Goal: Task Accomplishment & Management: Use online tool/utility

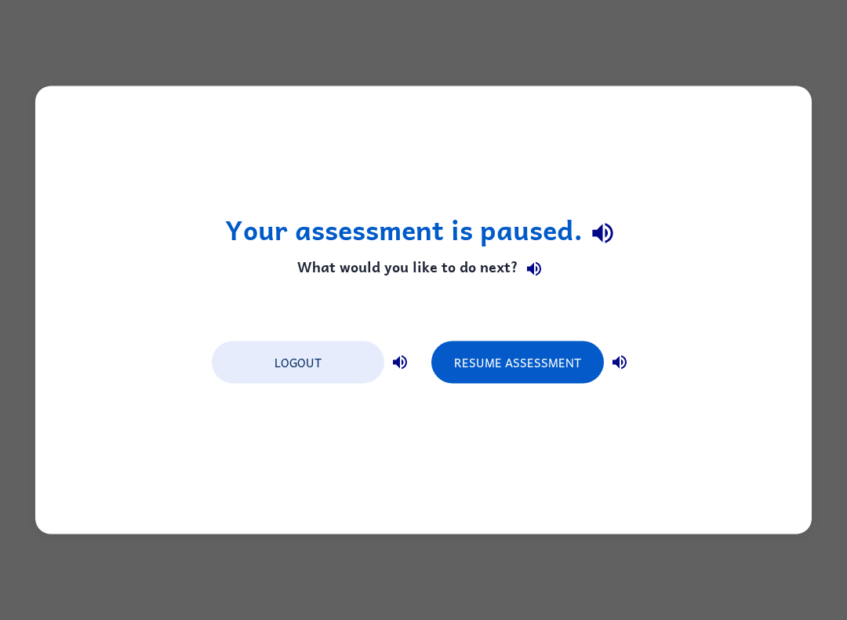
click at [547, 352] on button "Resume Assessment" at bounding box center [517, 362] width 173 height 42
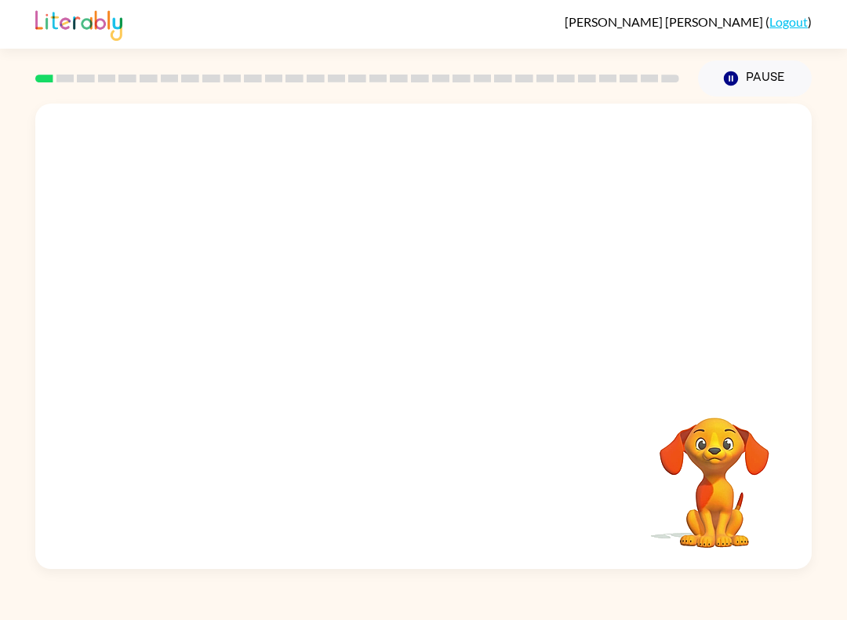
click at [714, 89] on button "Pause Pause" at bounding box center [755, 78] width 114 height 36
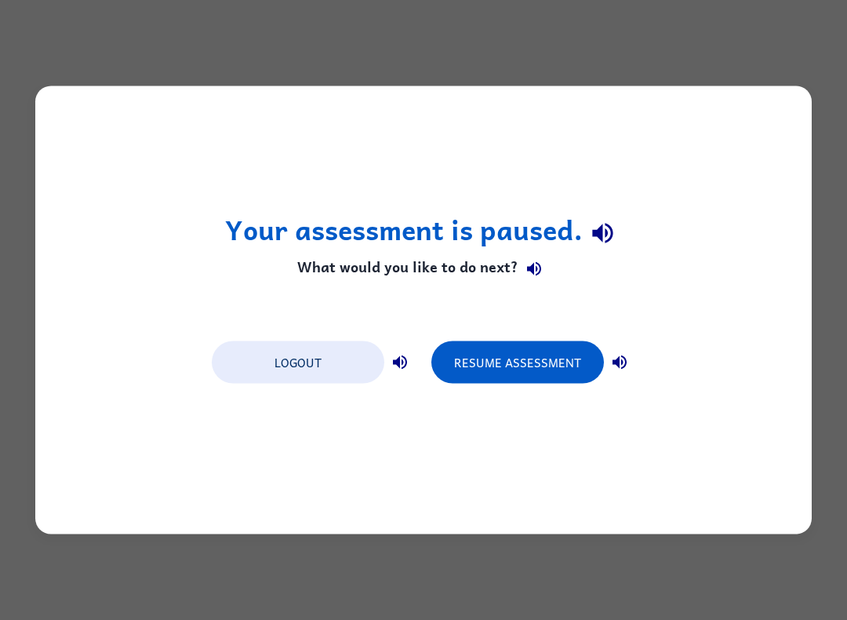
click at [537, 366] on button "Resume Assessment" at bounding box center [517, 362] width 173 height 42
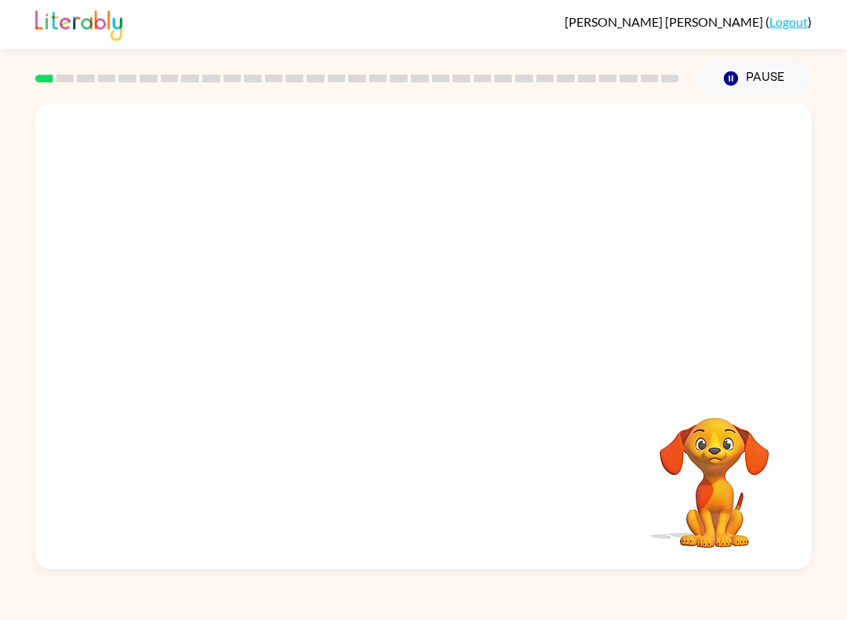
click at [783, 328] on div at bounding box center [423, 244] width 777 height 281
click at [771, 331] on div at bounding box center [423, 244] width 777 height 281
click at [719, 389] on div "Your browser must support playing .mp4 files to use Literably. Please try using…" at bounding box center [423, 336] width 777 height 465
click at [740, 81] on icon "Pause" at bounding box center [731, 78] width 17 height 17
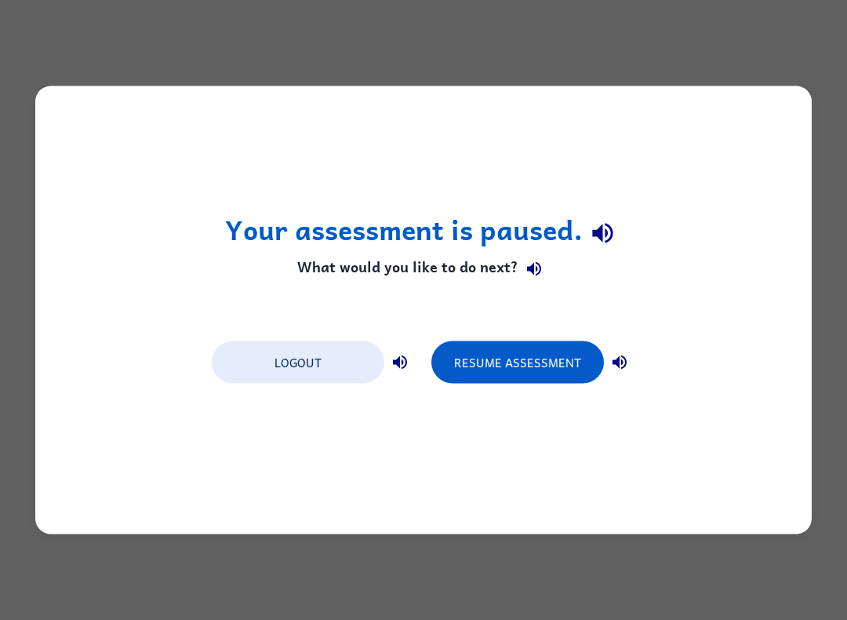
click at [532, 362] on button "Resume Assessment" at bounding box center [517, 362] width 173 height 42
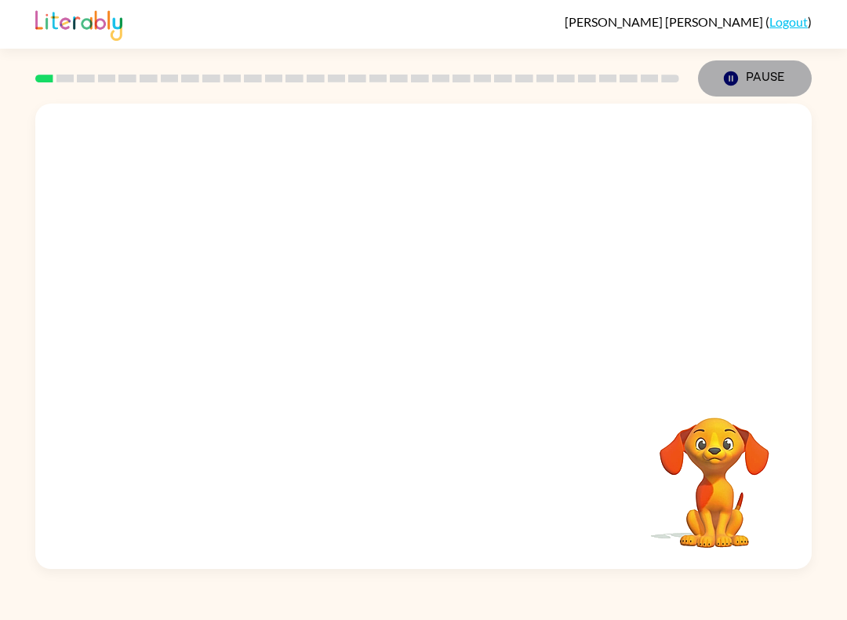
click at [762, 72] on button "Pause Pause" at bounding box center [755, 78] width 114 height 36
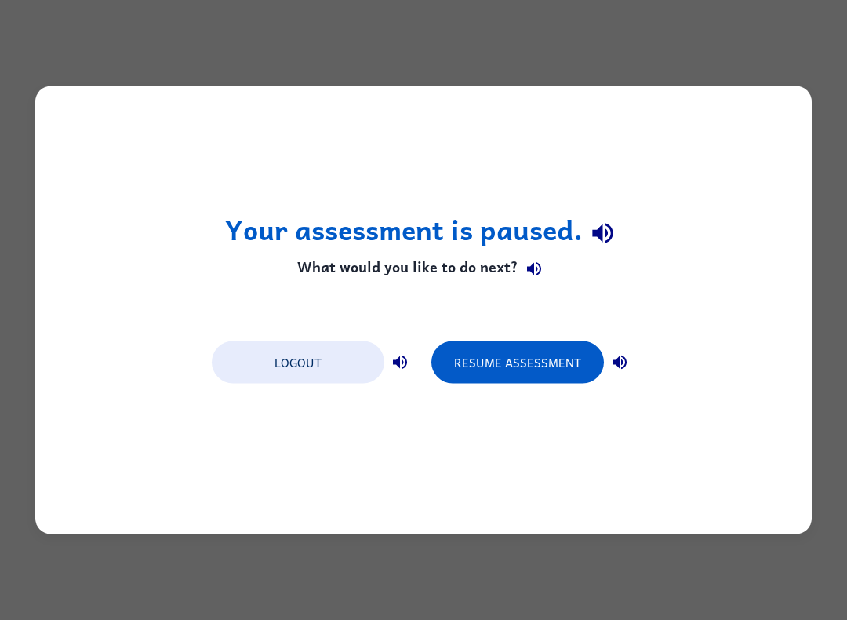
click at [355, 363] on button "Logout" at bounding box center [298, 362] width 173 height 42
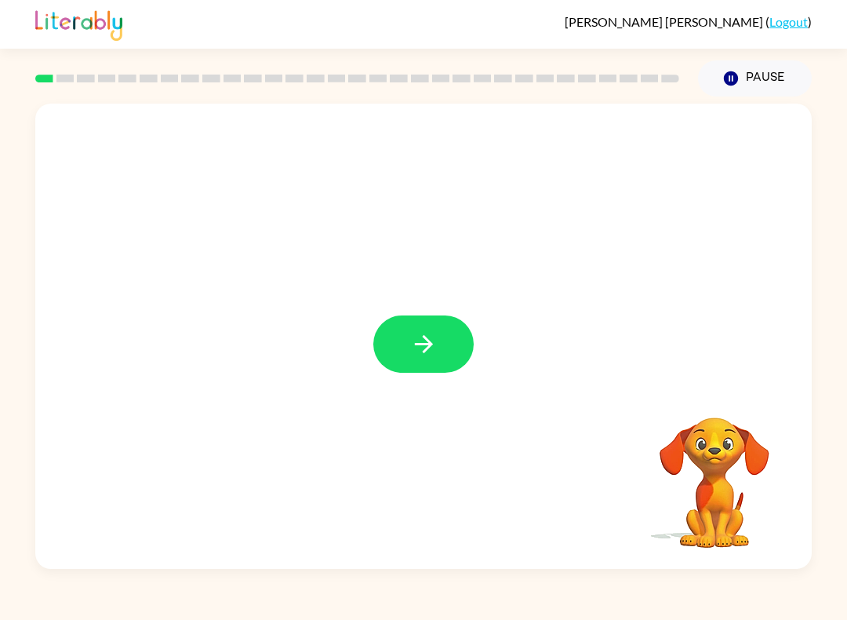
click at [482, 359] on div at bounding box center [423, 336] width 777 height 465
click at [439, 346] on button "button" at bounding box center [423, 343] width 100 height 57
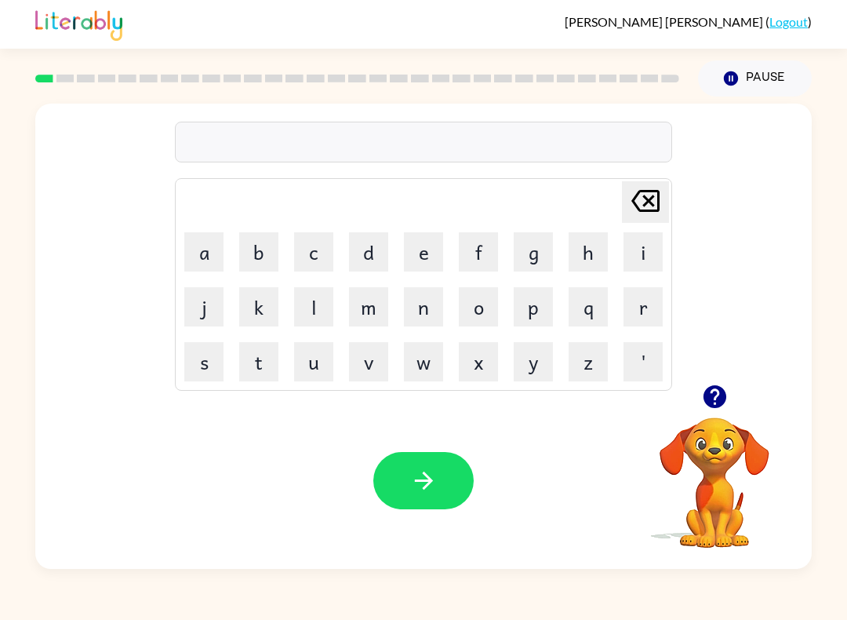
click at [455, 483] on button "button" at bounding box center [423, 480] width 100 height 57
click at [266, 246] on button "b" at bounding box center [258, 251] width 39 height 39
click at [482, 307] on button "o" at bounding box center [478, 306] width 39 height 39
click at [642, 311] on button "r" at bounding box center [643, 306] width 39 height 39
click at [585, 271] on button "h" at bounding box center [588, 251] width 39 height 39
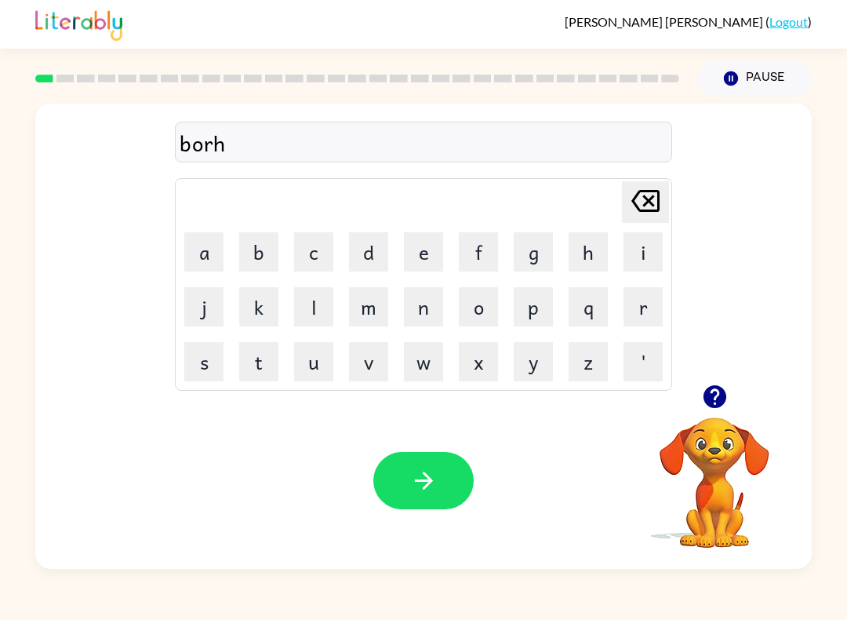
click at [355, 271] on button "d" at bounding box center [368, 251] width 39 height 39
click at [300, 264] on button "c" at bounding box center [313, 251] width 39 height 39
click at [659, 212] on icon "Delete Delete last character input" at bounding box center [646, 201] width 38 height 38
click at [646, 203] on icon at bounding box center [646, 201] width 28 height 22
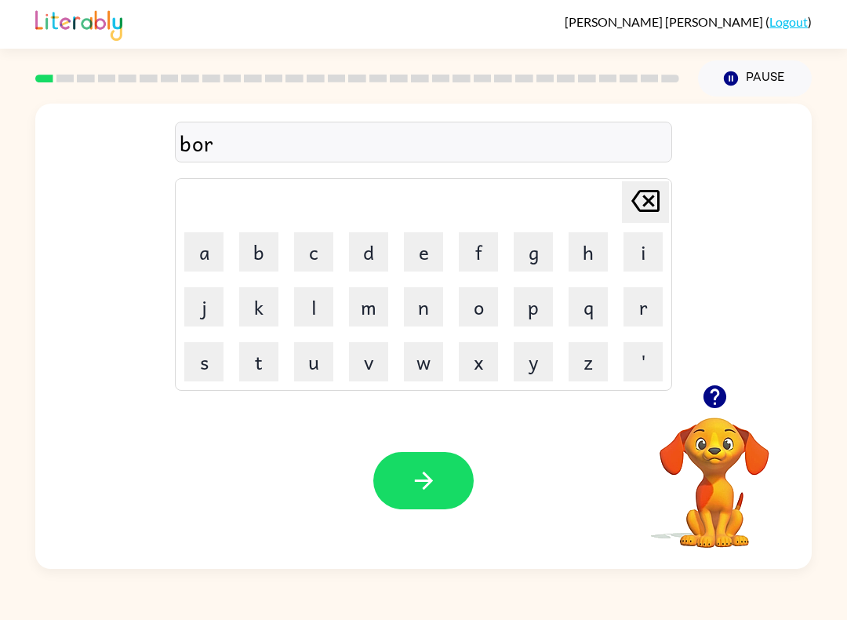
click at [652, 205] on icon at bounding box center [646, 201] width 28 height 22
click at [651, 205] on icon at bounding box center [646, 201] width 28 height 22
click at [660, 199] on icon at bounding box center [646, 201] width 28 height 22
click at [659, 199] on icon at bounding box center [646, 201] width 28 height 22
click at [653, 206] on icon at bounding box center [646, 201] width 28 height 22
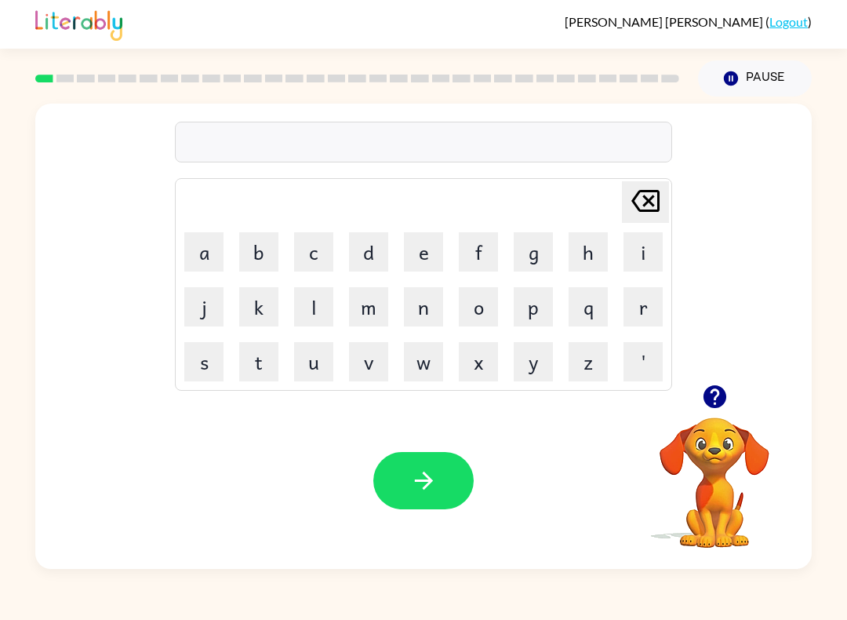
click at [326, 311] on button "l" at bounding box center [313, 306] width 39 height 39
click at [551, 257] on button "g" at bounding box center [533, 251] width 39 height 39
click at [326, 264] on button "c" at bounding box center [313, 251] width 39 height 39
click at [301, 325] on button "l" at bounding box center [313, 306] width 39 height 39
click at [298, 332] on td "l" at bounding box center [313, 306] width 53 height 53
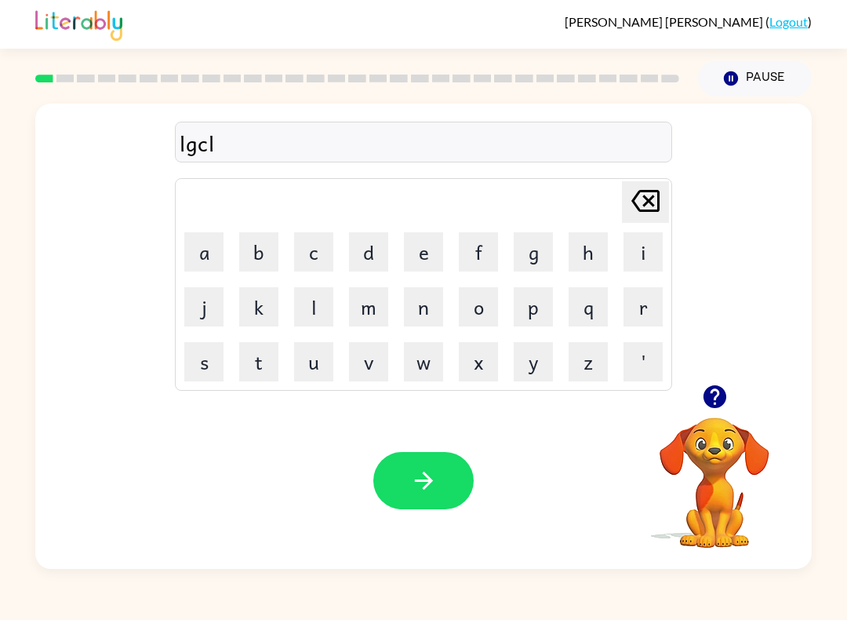
click at [653, 200] on icon "Delete Delete last character input" at bounding box center [646, 201] width 38 height 38
click at [646, 210] on icon at bounding box center [646, 201] width 28 height 22
click at [646, 209] on icon "Delete Delete last character input" at bounding box center [646, 201] width 38 height 38
click at [646, 208] on icon "Delete Delete last character input" at bounding box center [646, 201] width 38 height 38
click at [645, 206] on icon at bounding box center [646, 201] width 28 height 22
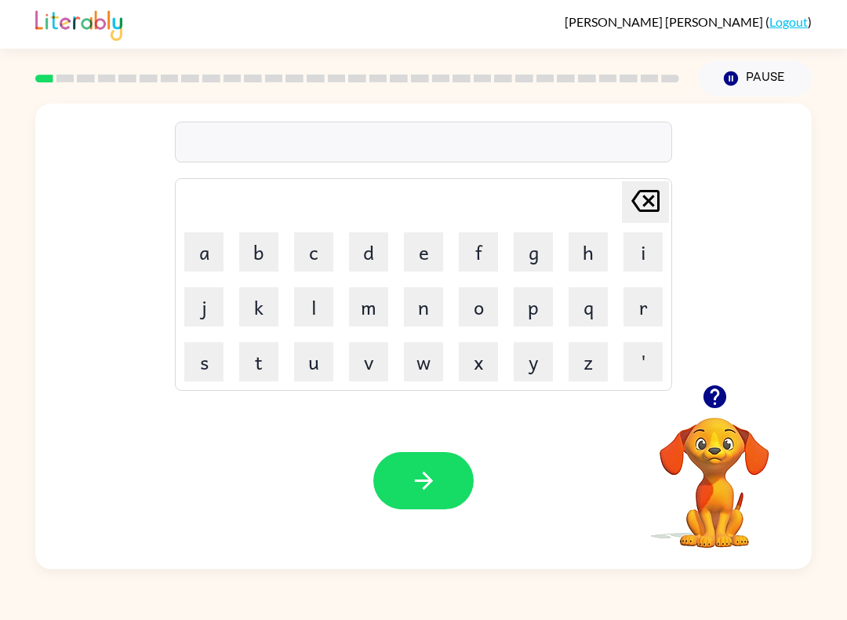
click at [645, 206] on icon at bounding box center [646, 201] width 28 height 22
click at [425, 366] on button "w" at bounding box center [423, 361] width 39 height 39
click at [581, 261] on button "h" at bounding box center [588, 251] width 39 height 39
click at [308, 255] on button "c" at bounding box center [313, 251] width 39 height 39
click at [366, 317] on button "m" at bounding box center [368, 306] width 39 height 39
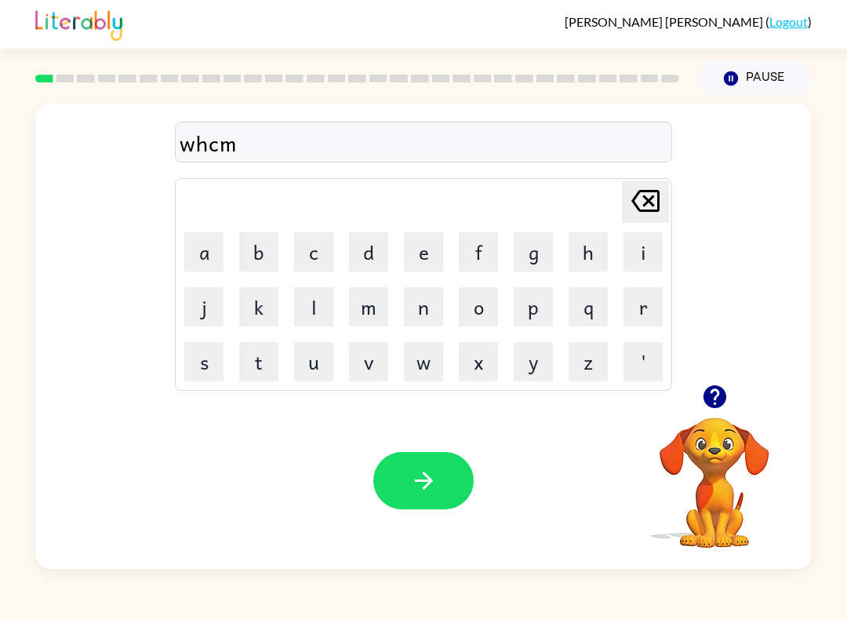
click at [321, 266] on button "c" at bounding box center [313, 251] width 39 height 39
click at [363, 312] on button "m" at bounding box center [368, 306] width 39 height 39
click at [633, 209] on icon "Delete Delete last character input" at bounding box center [646, 201] width 38 height 38
click at [646, 212] on icon at bounding box center [646, 201] width 28 height 22
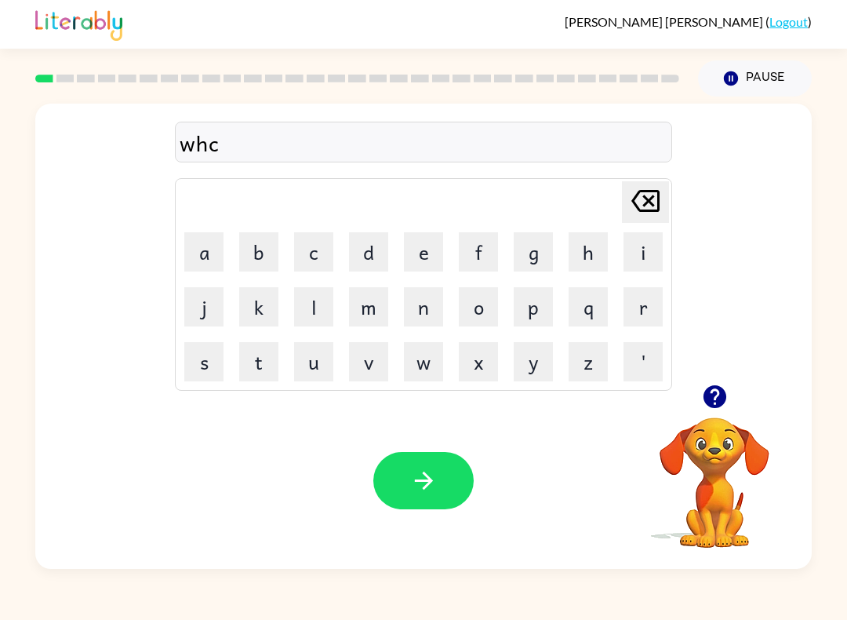
click at [645, 209] on icon "Delete Delete last character input" at bounding box center [646, 201] width 38 height 38
click at [644, 209] on icon "Delete Delete last character input" at bounding box center [646, 201] width 38 height 38
click at [650, 212] on icon at bounding box center [646, 201] width 28 height 22
click at [649, 211] on icon at bounding box center [646, 201] width 28 height 22
click at [789, 437] on video "Your browser must support playing .mp4 files to use Literably. Please try using…" at bounding box center [714, 471] width 157 height 157
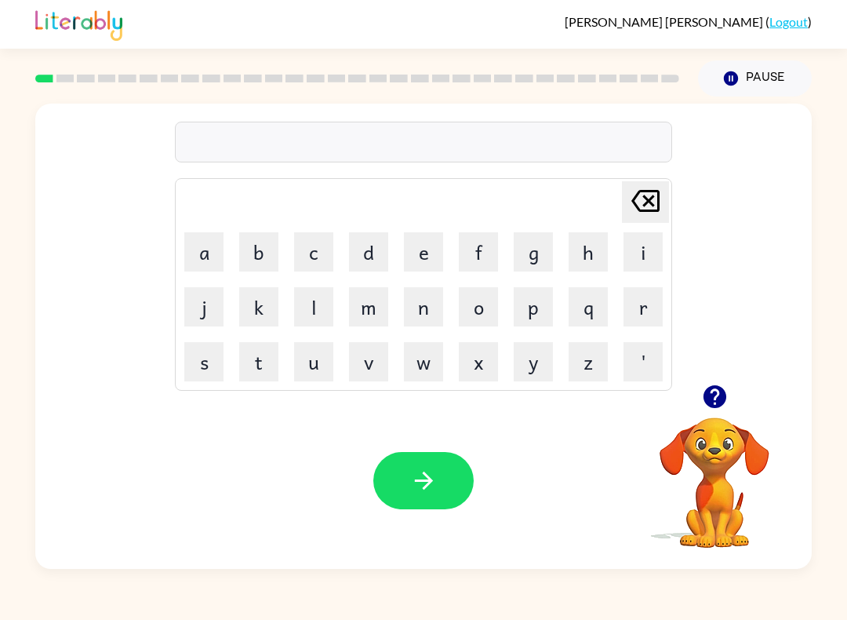
click at [826, 393] on div "Delete Delete last character input a b c d e f g h i j k l m n o p q r s t u v …" at bounding box center [423, 332] width 847 height 472
click at [792, 156] on div "Delete Delete last character input a b c d e f g h i j k l m n o p q r s t u v …" at bounding box center [423, 244] width 777 height 281
click at [722, 404] on icon "button" at bounding box center [714, 396] width 23 height 23
click at [254, 261] on button "b" at bounding box center [258, 251] width 39 height 39
click at [493, 304] on button "o" at bounding box center [478, 306] width 39 height 39
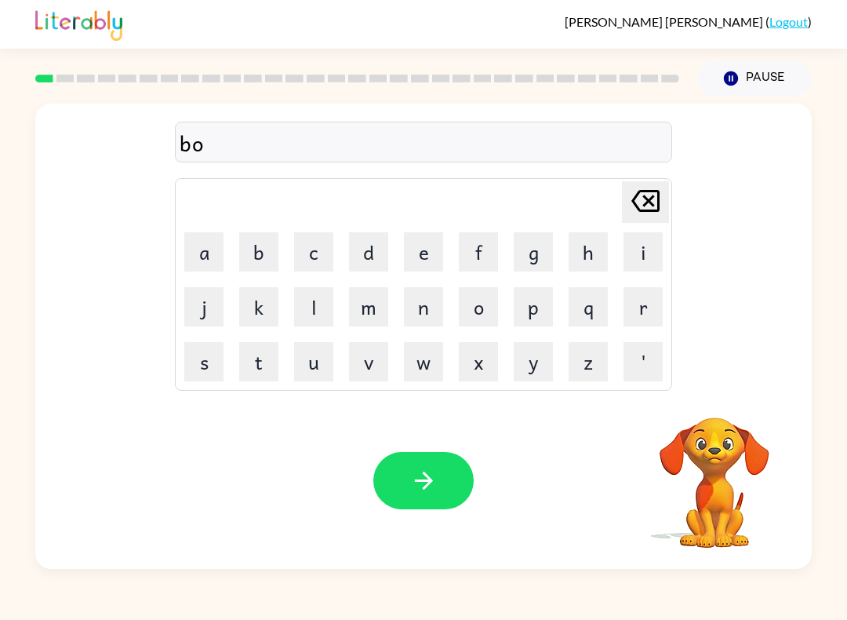
click at [646, 305] on button "r" at bounding box center [643, 306] width 39 height 39
click at [366, 254] on button "d" at bounding box center [368, 251] width 39 height 39
click at [420, 257] on button "e" at bounding box center [423, 251] width 39 height 39
click at [635, 311] on button "r" at bounding box center [643, 306] width 39 height 39
click at [436, 482] on icon "button" at bounding box center [423, 480] width 27 height 27
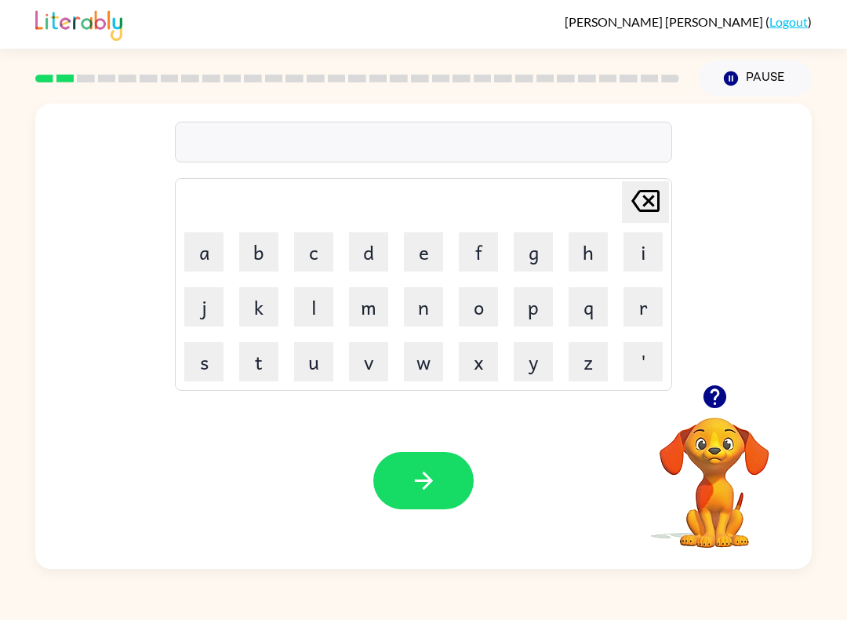
click at [529, 257] on button "g" at bounding box center [533, 251] width 39 height 39
click at [624, 315] on button "r" at bounding box center [643, 306] width 39 height 39
click at [479, 301] on button "o" at bounding box center [478, 306] width 39 height 39
click at [324, 362] on button "u" at bounding box center [313, 361] width 39 height 39
click at [423, 314] on button "n" at bounding box center [423, 306] width 39 height 39
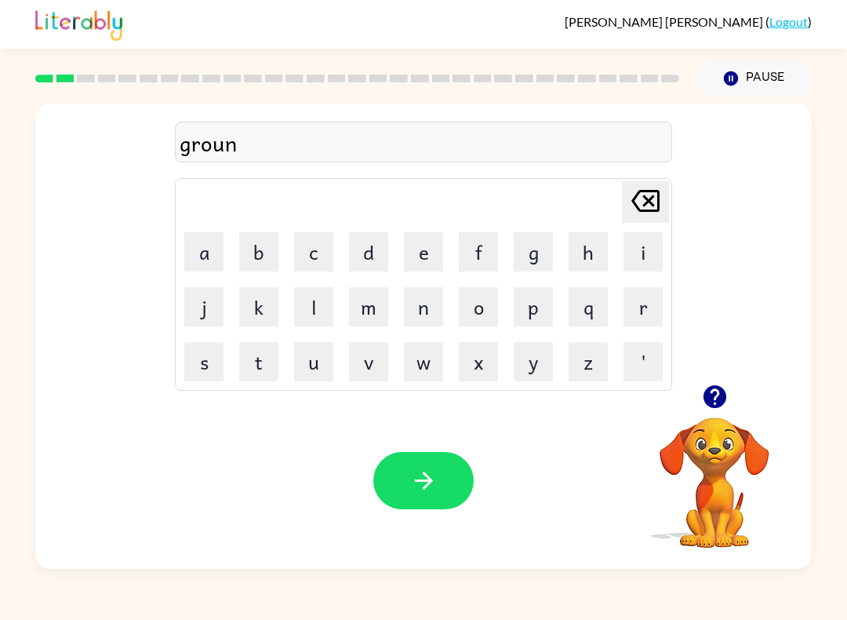
click at [361, 259] on button "d" at bounding box center [368, 251] width 39 height 39
click at [431, 469] on icon "button" at bounding box center [423, 480] width 27 height 27
click at [421, 483] on div at bounding box center [423, 480] width 100 height 57
